Goal: Task Accomplishment & Management: Use online tool/utility

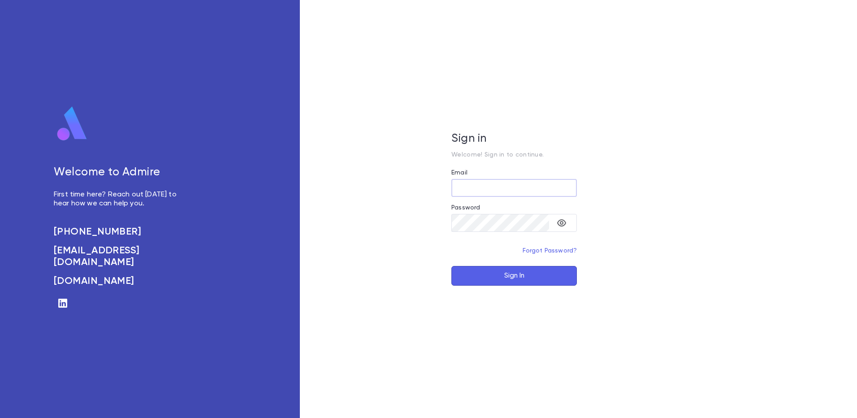
type input "**********"
click at [516, 278] on button "Sign In" at bounding box center [514, 276] width 126 height 20
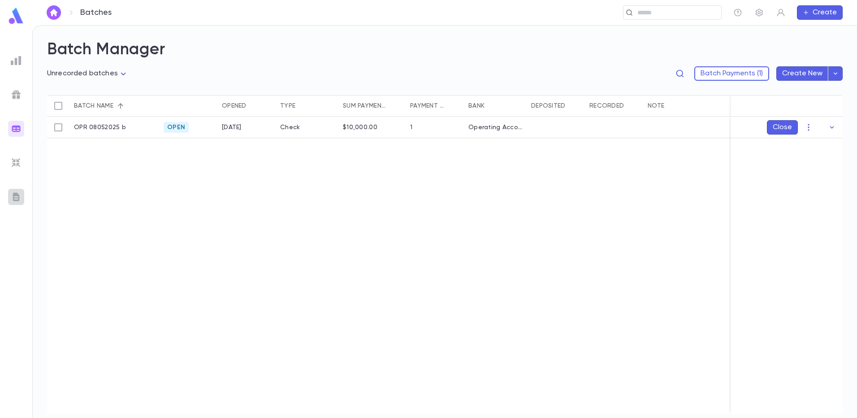
click at [22, 198] on div at bounding box center [16, 197] width 16 height 16
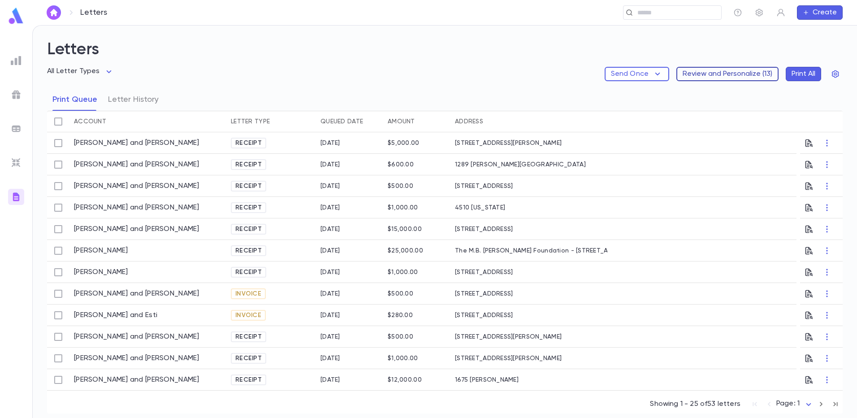
click at [711, 76] on button "Review and Personalize ( 13 )" at bounding box center [727, 74] width 102 height 14
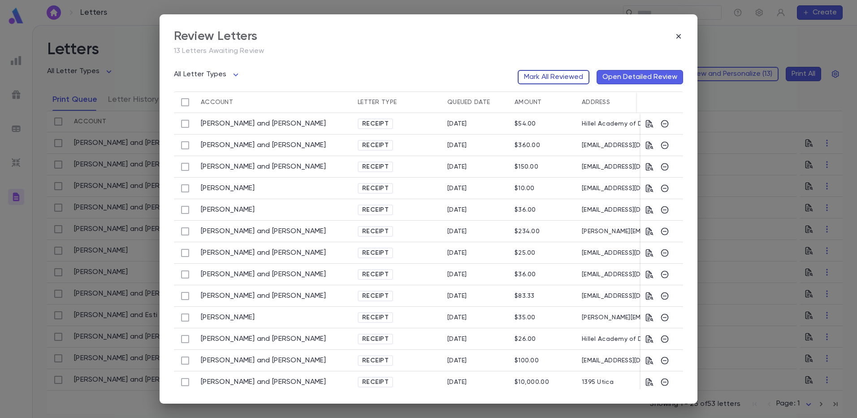
click at [548, 74] on button "Mark All Reviewed" at bounding box center [554, 77] width 72 height 14
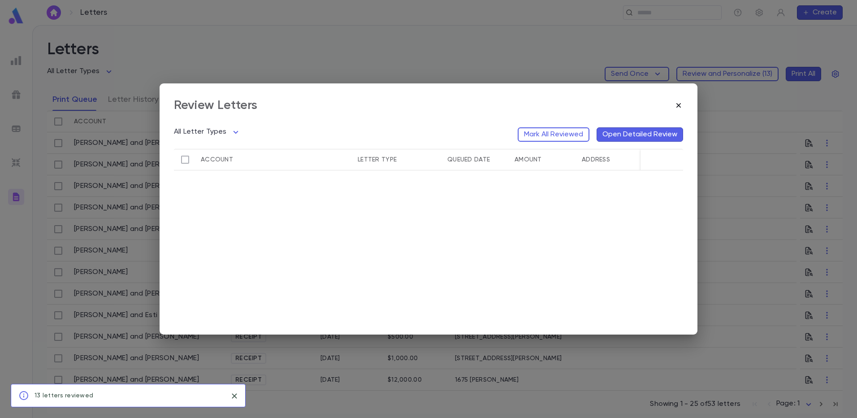
click at [676, 106] on icon "button" at bounding box center [678, 105] width 9 height 9
